Goal: Task Accomplishment & Management: Manage account settings

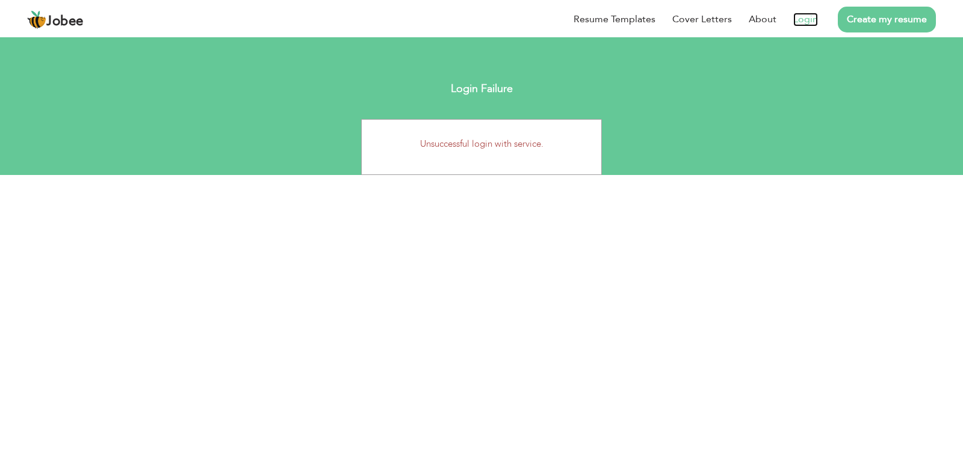
click at [810, 16] on link "Login" at bounding box center [805, 20] width 25 height 14
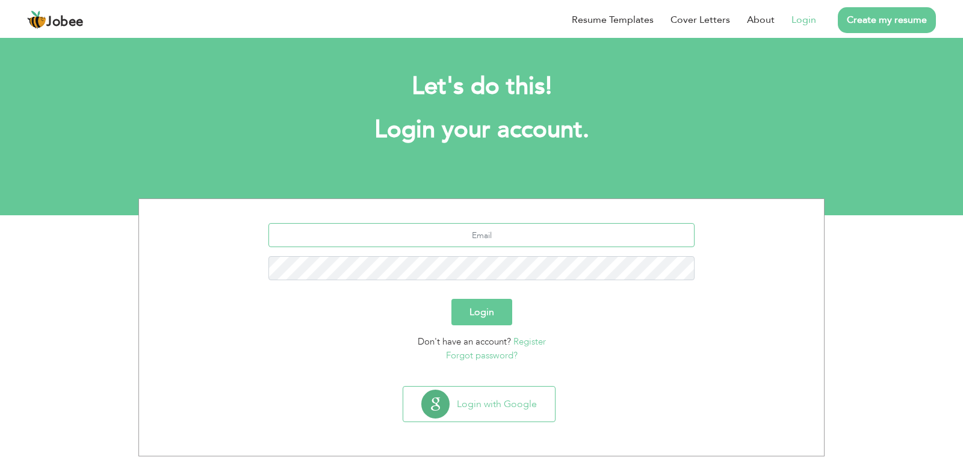
click at [479, 238] on input "text" at bounding box center [481, 235] width 427 height 24
type input "[EMAIL_ADDRESS][DOMAIN_NAME]"
click at [484, 312] on button "Login" at bounding box center [481, 312] width 61 height 26
